Goal: Information Seeking & Learning: Learn about a topic

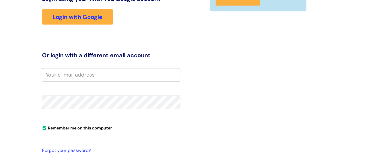
scroll to position [112, 0]
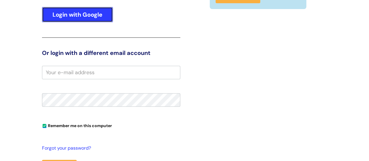
click at [73, 14] on link "Login with Google" at bounding box center [77, 14] width 71 height 15
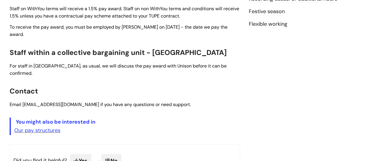
scroll to position [238, 0]
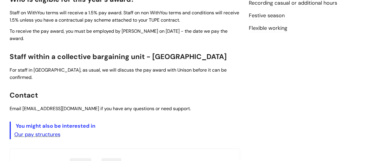
click at [34, 131] on link "Our pay structures" at bounding box center [37, 134] width 46 height 7
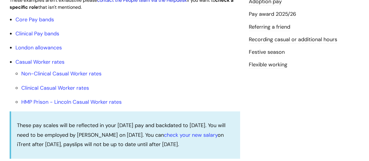
scroll to position [202, 0]
click at [36, 23] on link "Core Pay bands" at bounding box center [34, 19] width 38 height 7
click at [40, 23] on link "Core Pay bands" at bounding box center [34, 19] width 38 height 7
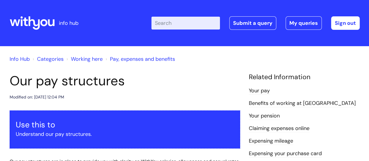
click at [186, 25] on input "Enter your search term here..." at bounding box center [185, 23] width 68 height 13
type input "2025"
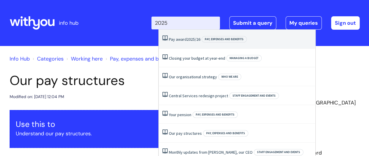
click at [184, 41] on link "Pay award 2025/26" at bounding box center [184, 39] width 31 height 5
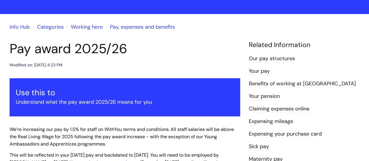
scroll to position [32, 0]
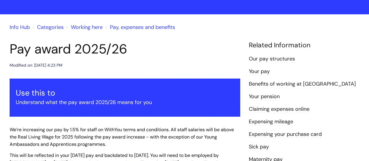
click at [259, 59] on link "Our pay structures" at bounding box center [272, 59] width 46 height 8
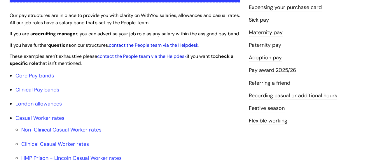
scroll to position [147, 0]
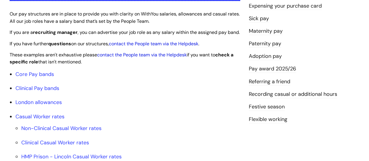
click at [274, 67] on link "Pay award 2025/26" at bounding box center [272, 69] width 47 height 8
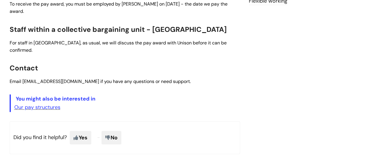
scroll to position [265, 0]
click at [31, 103] on link "Our pay structures" at bounding box center [37, 106] width 46 height 7
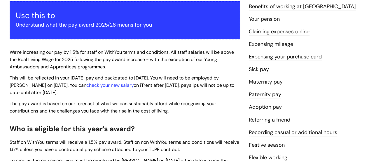
scroll to position [109, 0]
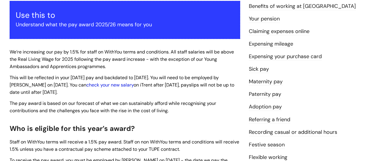
click at [98, 84] on link "check your new salary" at bounding box center [109, 85] width 47 height 6
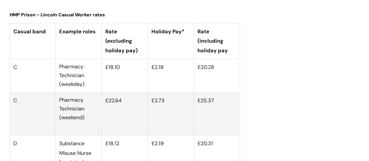
scroll to position [2189, 0]
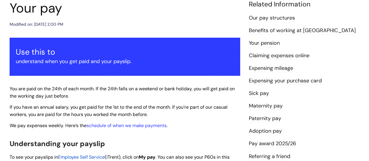
scroll to position [78, 0]
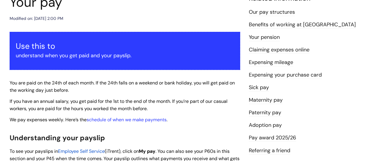
click at [258, 137] on link "Pay award 2025/26" at bounding box center [272, 138] width 47 height 8
